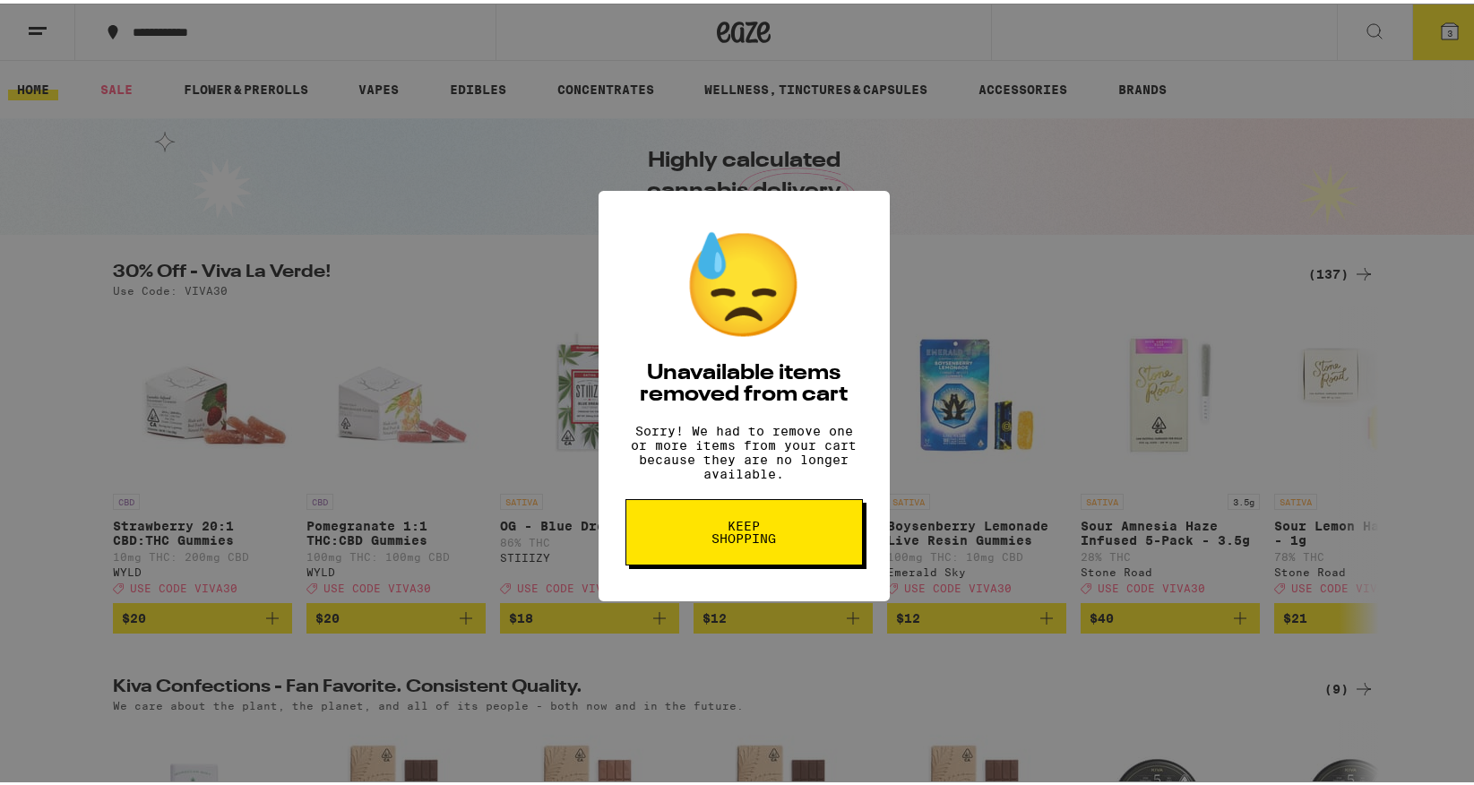
click at [744, 521] on button "Keep Shopping" at bounding box center [745, 529] width 238 height 66
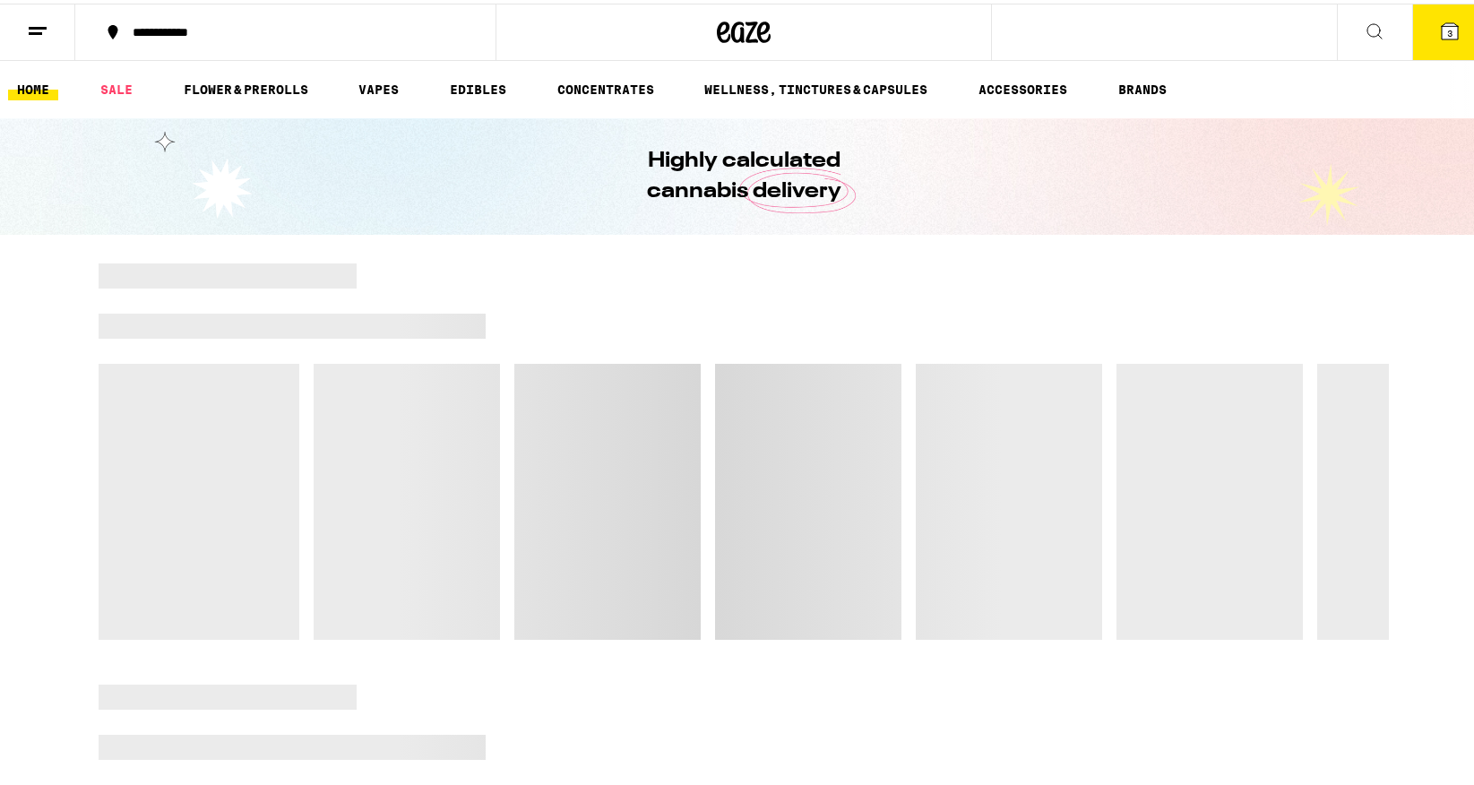
click at [1441, 9] on button "3" at bounding box center [1450, 29] width 75 height 56
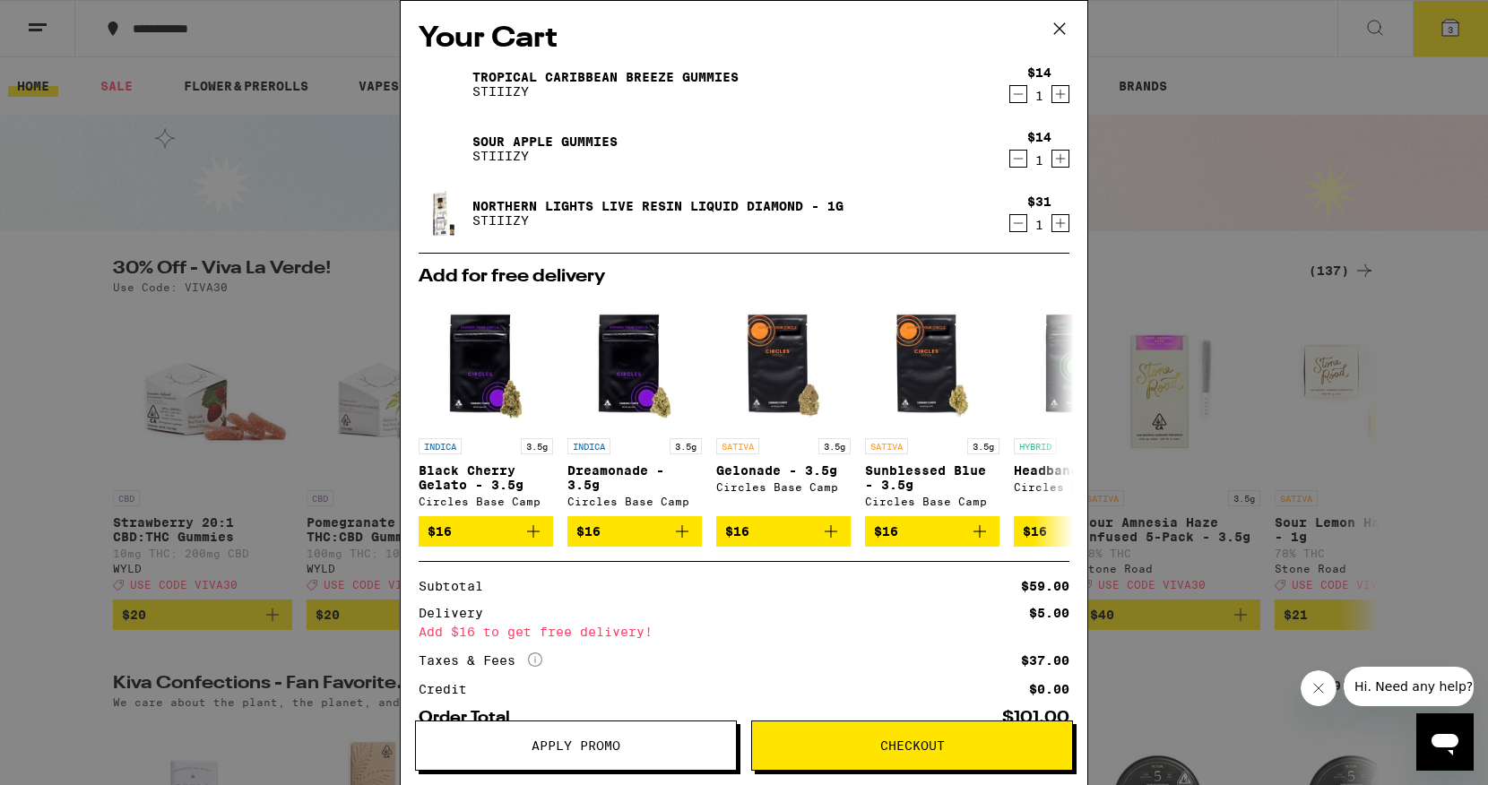
click at [1014, 94] on icon "Decrement" at bounding box center [1019, 94] width 10 height 0
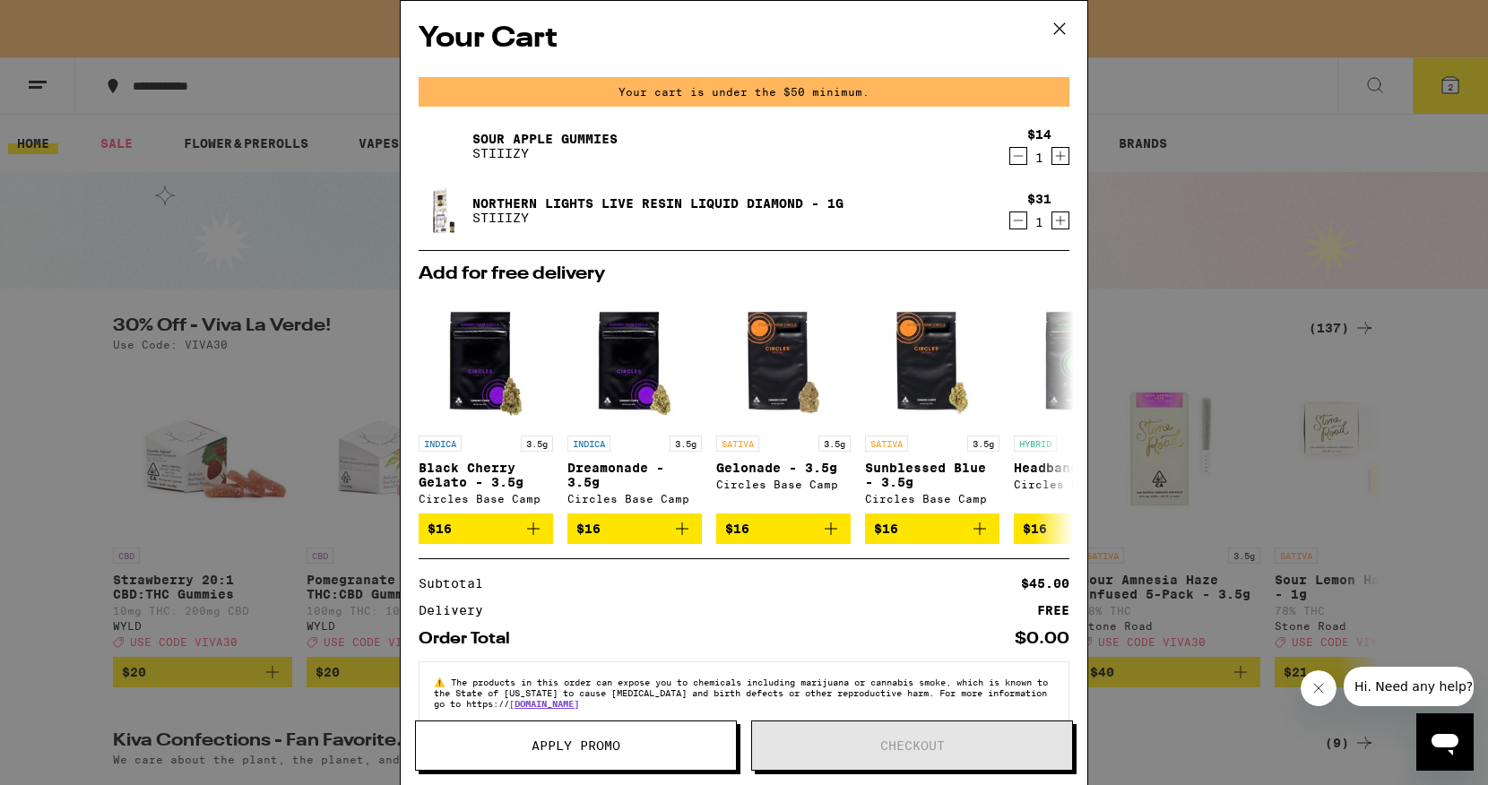
click at [1010, 154] on icon "Decrement" at bounding box center [1018, 156] width 16 height 22
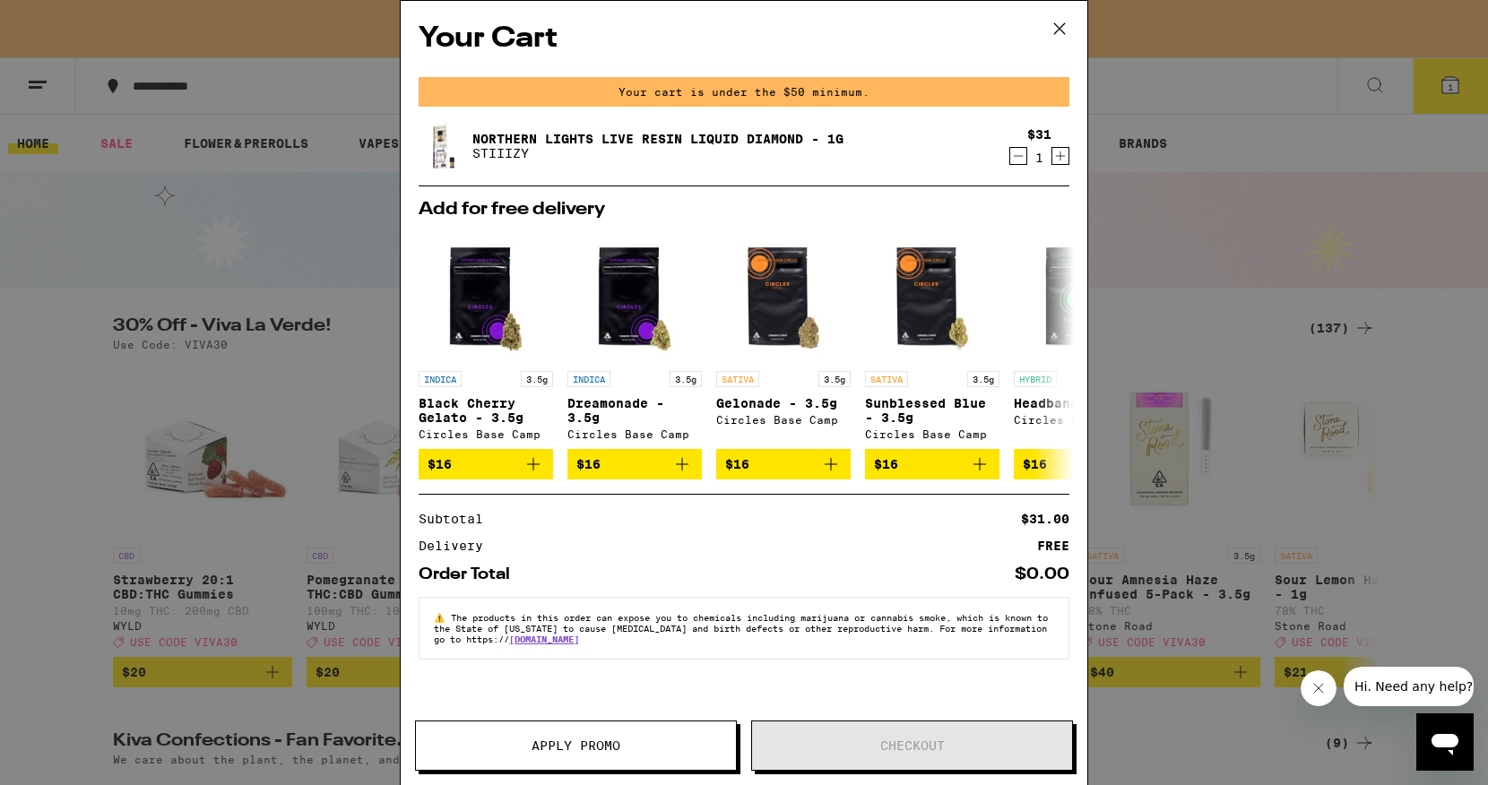
click at [1013, 159] on icon "Decrement" at bounding box center [1018, 156] width 16 height 22
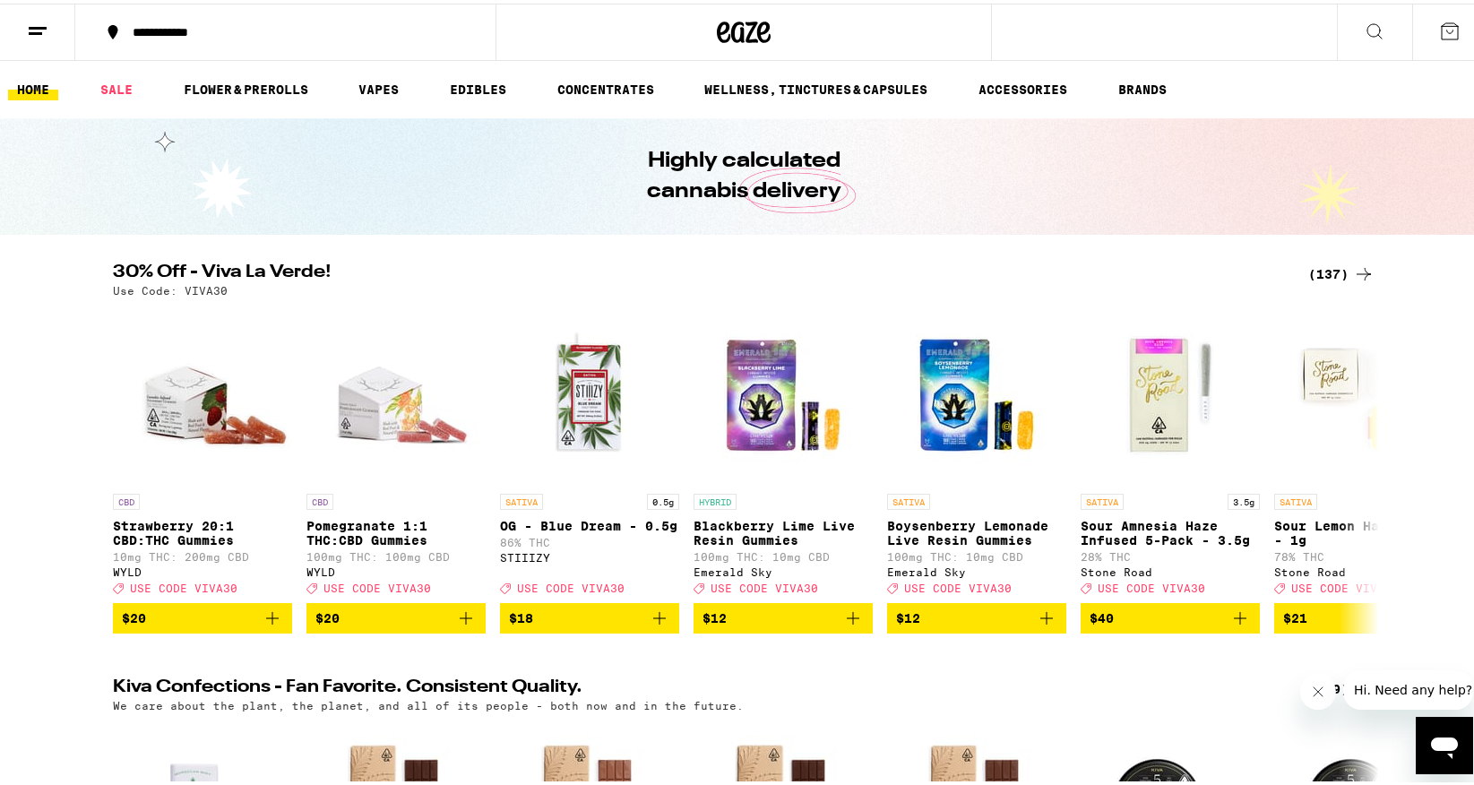
click at [1331, 268] on div "(137)" at bounding box center [1342, 271] width 66 height 22
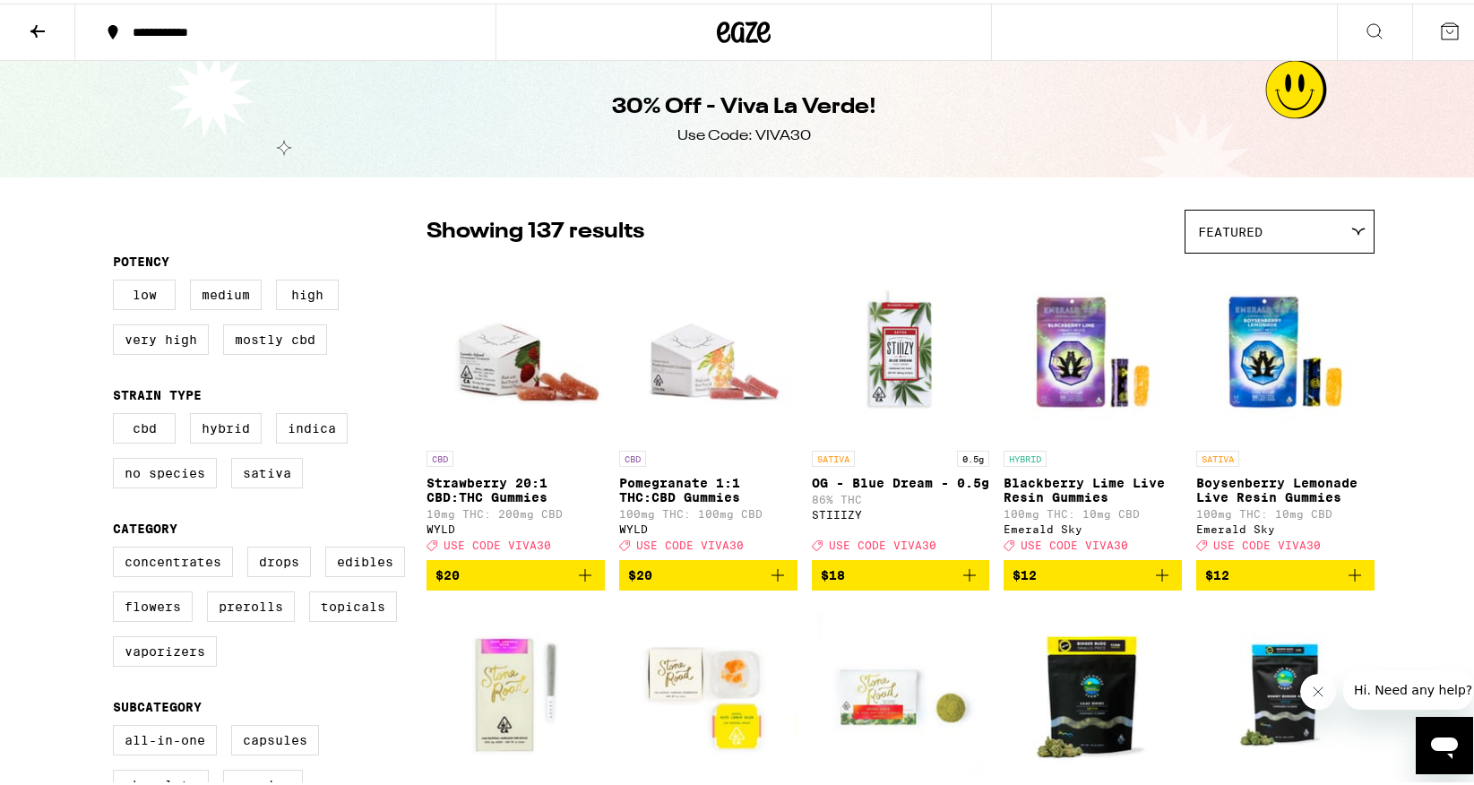
click at [40, 24] on icon at bounding box center [38, 28] width 22 height 22
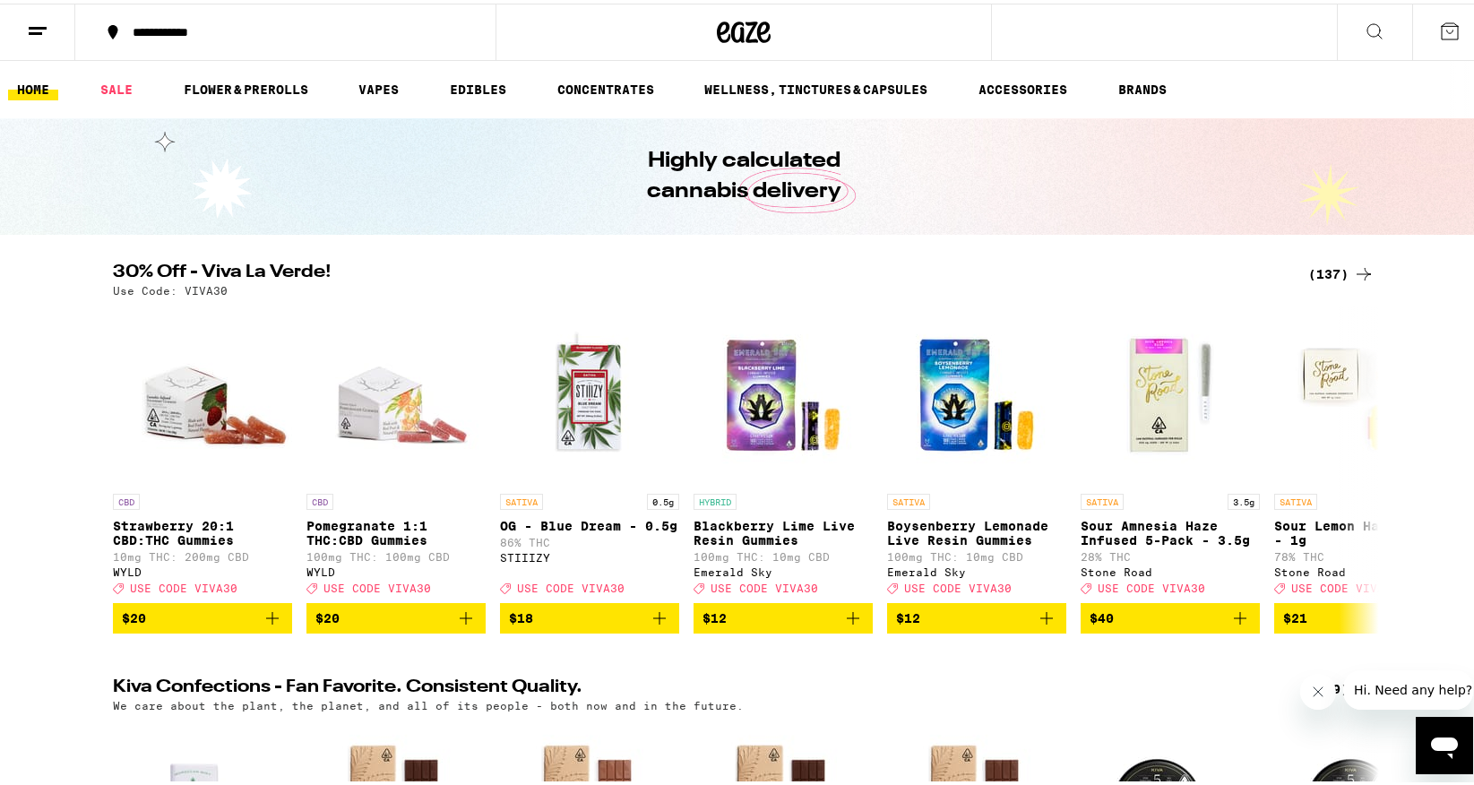
click at [1370, 34] on icon at bounding box center [1375, 28] width 22 height 22
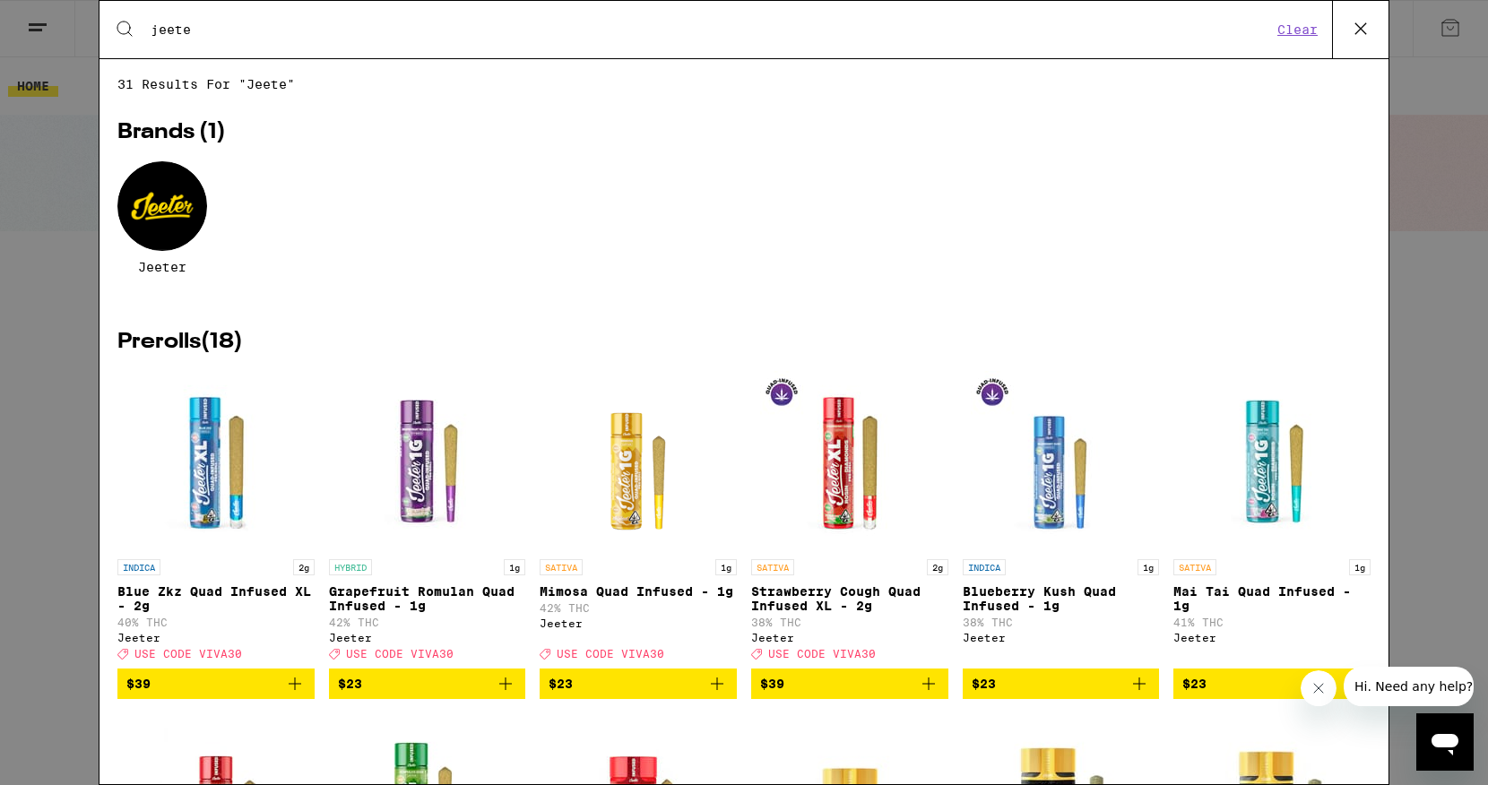
type input "jeete"
click at [153, 198] on div at bounding box center [162, 206] width 90 height 90
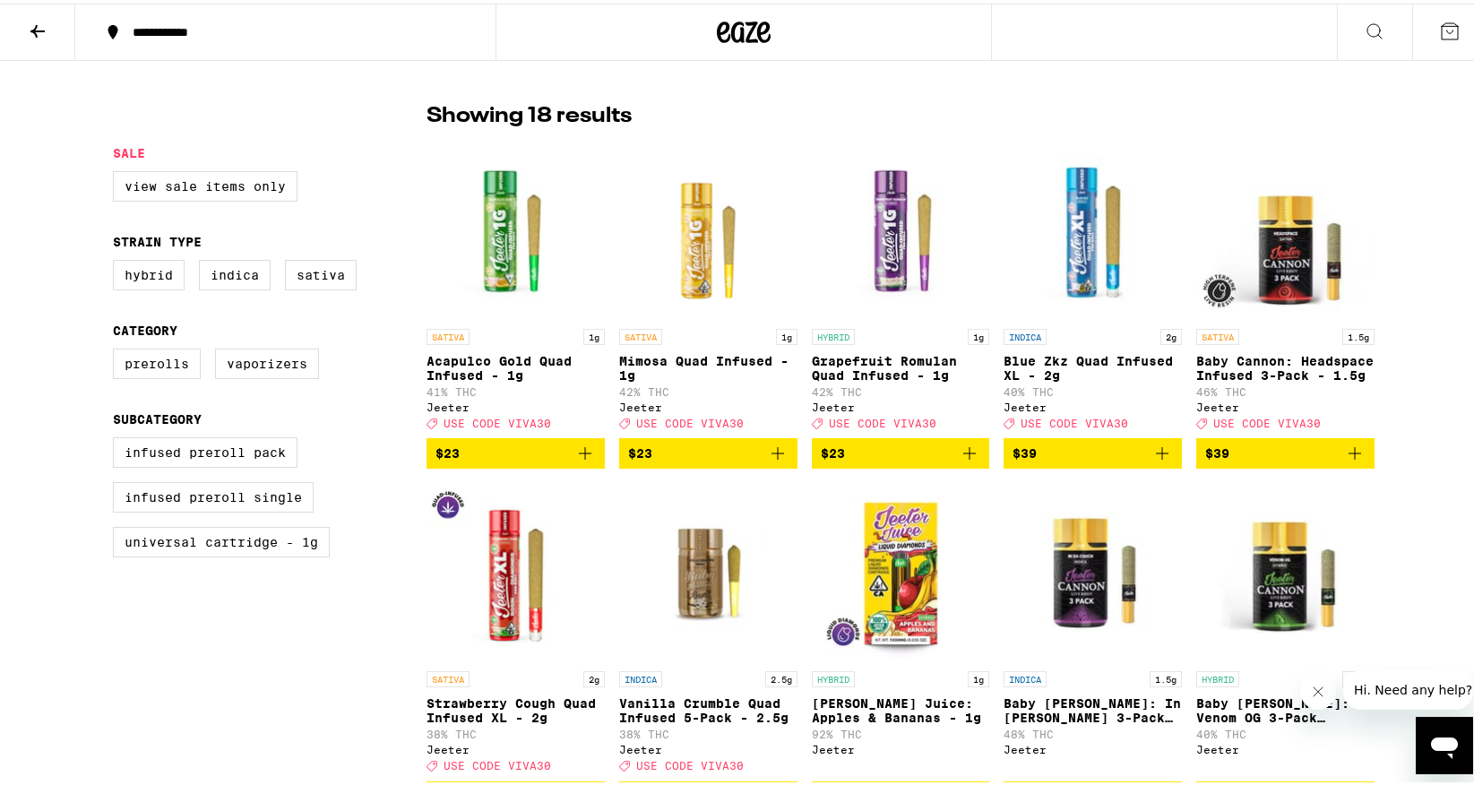
scroll to position [413, 0]
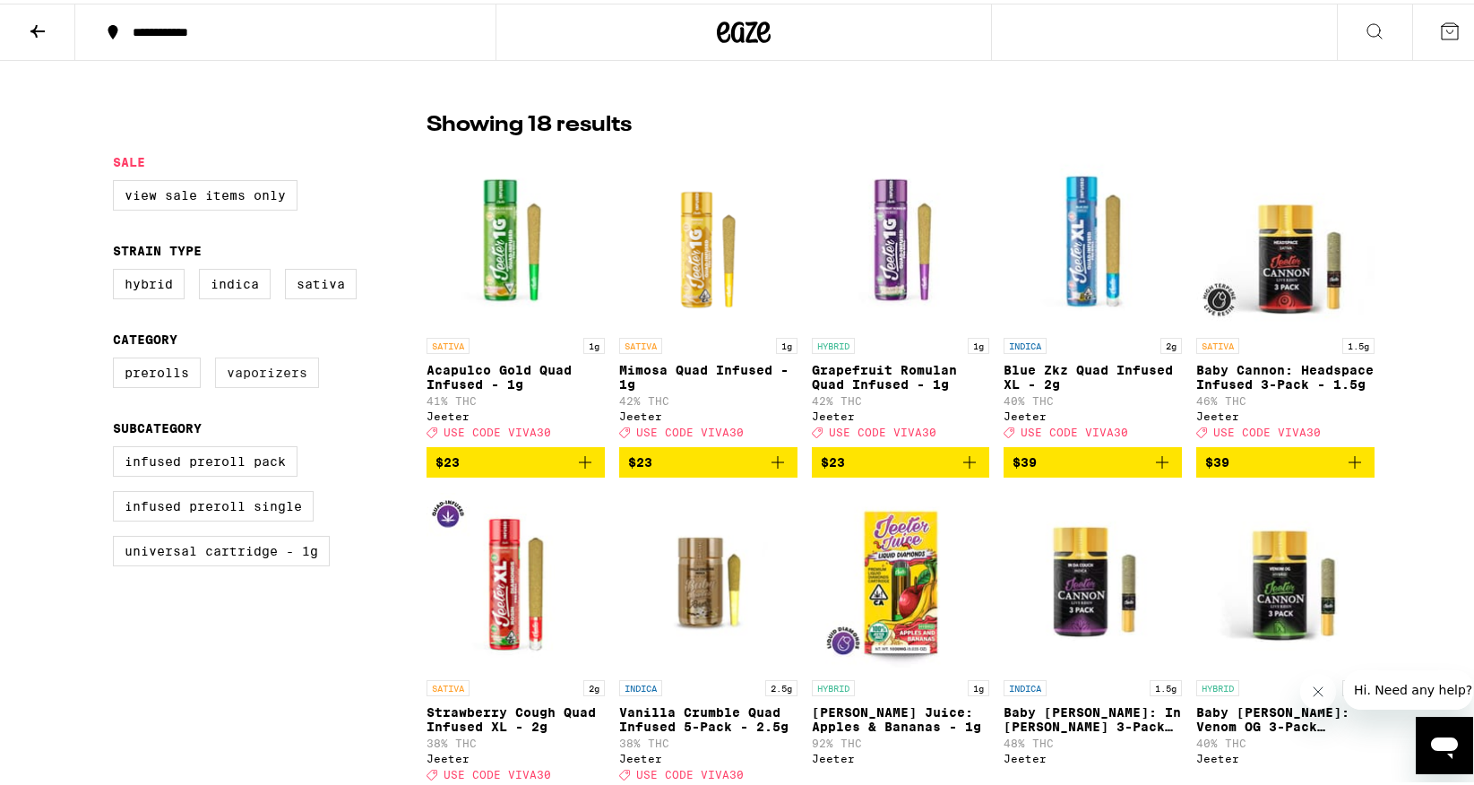
click at [270, 385] on label "Vaporizers" at bounding box center [267, 369] width 104 height 30
click at [117, 358] on input "Vaporizers" at bounding box center [117, 357] width 1 height 1
checkbox input "true"
